Goal: Obtain resource: Obtain resource

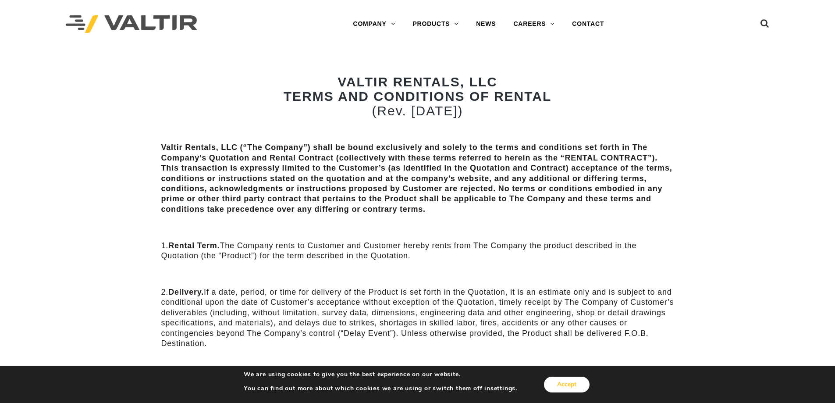
click at [555, 378] on button "Accept" at bounding box center [567, 385] width 46 height 16
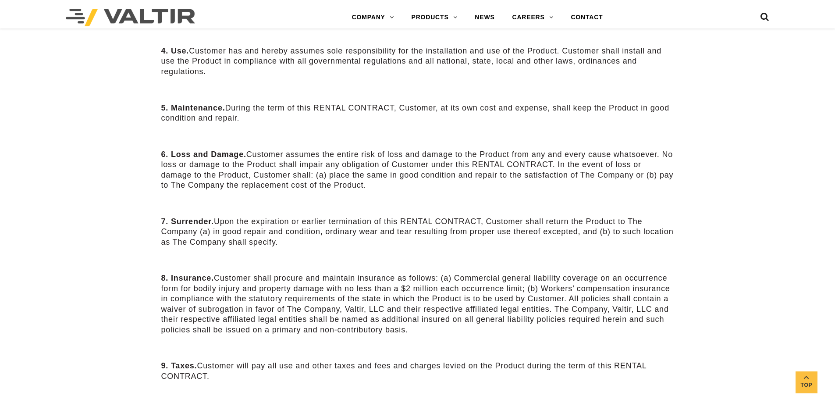
scroll to position [438, 0]
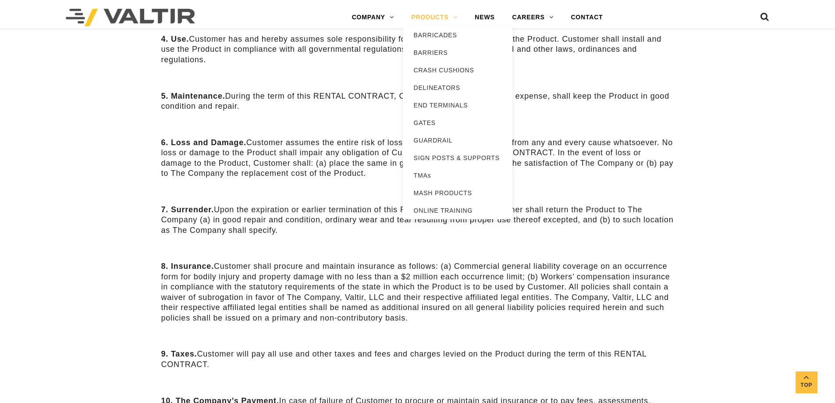
click at [452, 18] on link "PRODUCTS" at bounding box center [435, 18] width 64 height 18
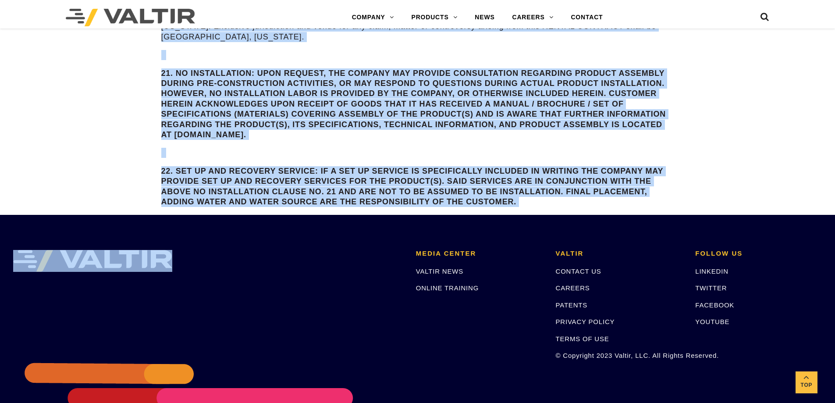
scroll to position [1612, 0]
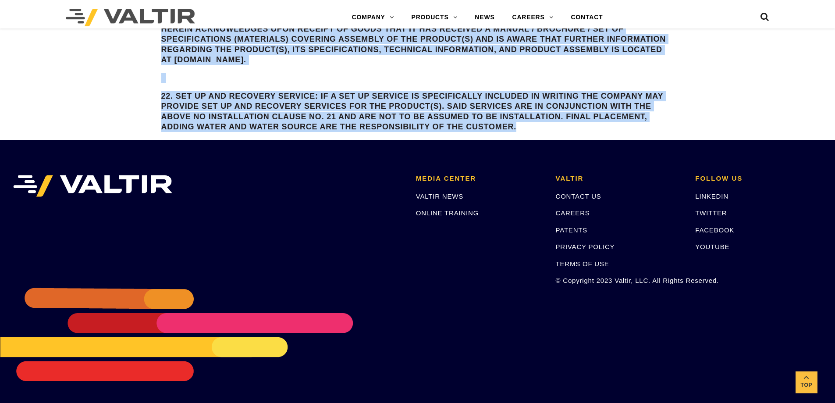
drag, startPoint x: 338, startPoint y: 80, endPoint x: 522, endPoint y: 132, distance: 191.4
copy article "LOREMI DOLORSI, AME CONSE ADI ELITSEDDOE TE INCIDI (Utl. Etdo 0378) Magnaa Enim…"
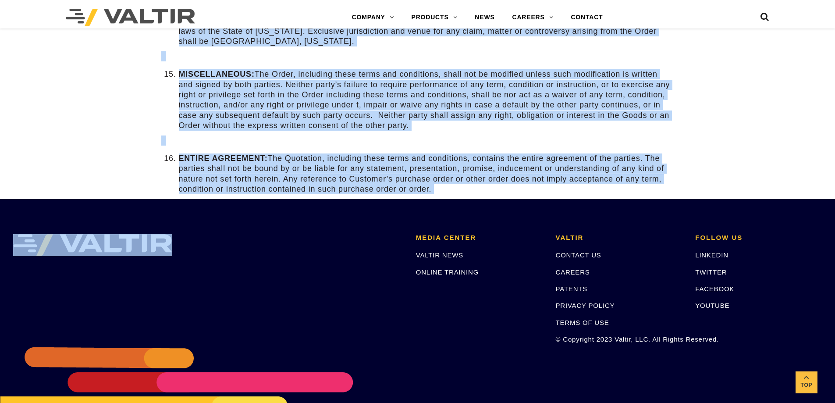
scroll to position [1490, 0]
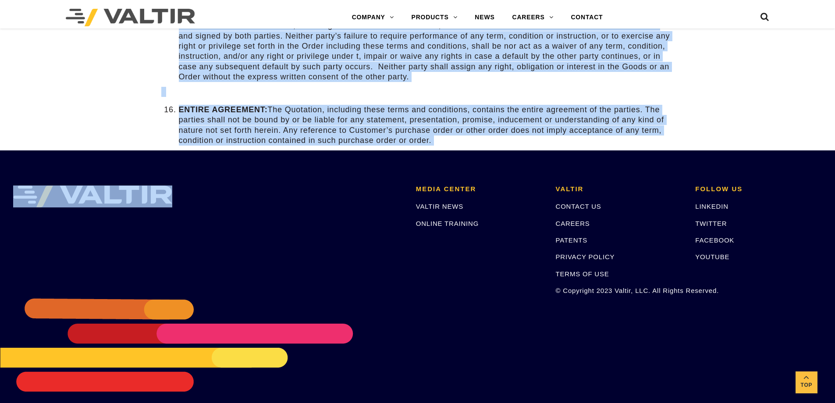
drag, startPoint x: 339, startPoint y: 79, endPoint x: 462, endPoint y: 129, distance: 132.5
copy article "VALTIR RENTALS, LLC TERMS AND CONDITIONS OF SALE (Rev. July 2022) The following…"
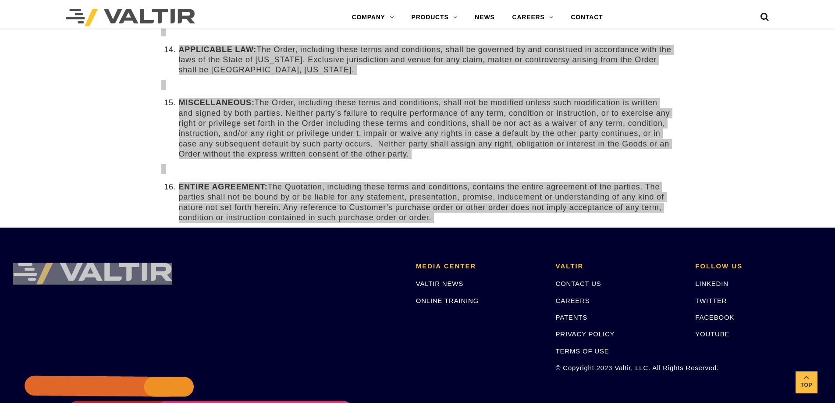
scroll to position [1270, 0]
